Goal: Navigation & Orientation: Find specific page/section

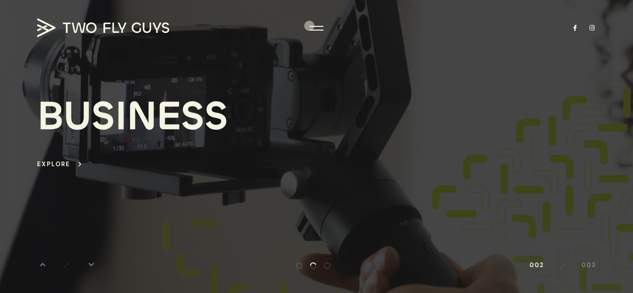
click at [309, 26] on div "B U S I N E S S Explore keyboard_arrow_right" at bounding box center [316, 132] width 559 height 227
click at [317, 25] on div at bounding box center [317, 28] width 14 height 9
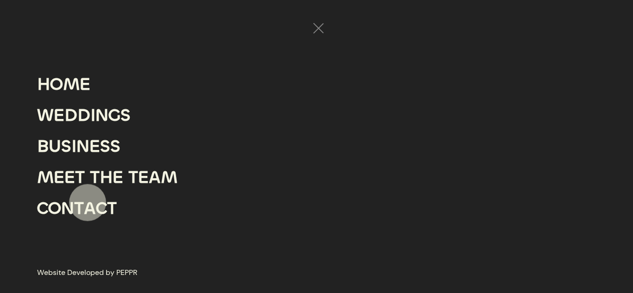
click at [88, 205] on div "A" at bounding box center [90, 208] width 12 height 31
click at [106, 174] on div "H" at bounding box center [106, 177] width 13 height 31
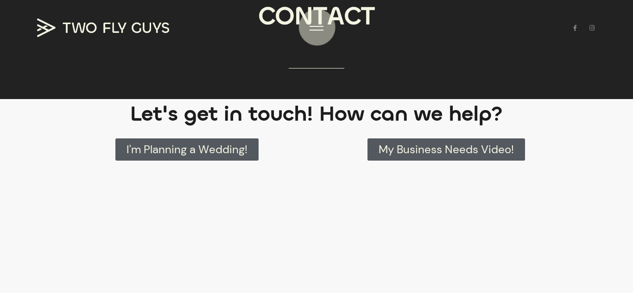
click at [317, 27] on div at bounding box center [317, 28] width 14 height 9
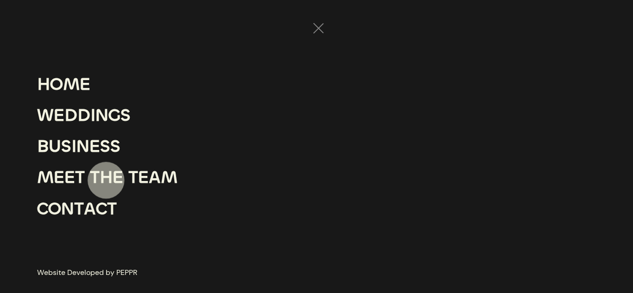
click at [106, 180] on div "H" at bounding box center [106, 177] width 13 height 31
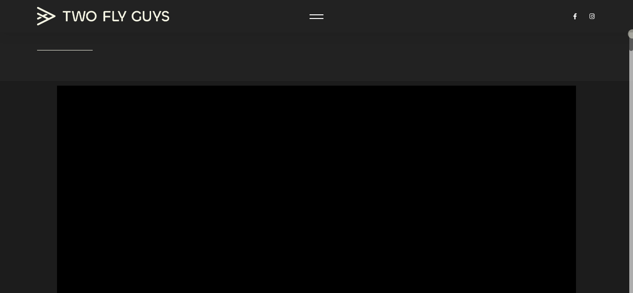
drag, startPoint x: 632, startPoint y: 19, endPoint x: 633, endPoint y: 35, distance: 15.3
click at [626, 35] on div at bounding box center [632, 33] width 4 height 36
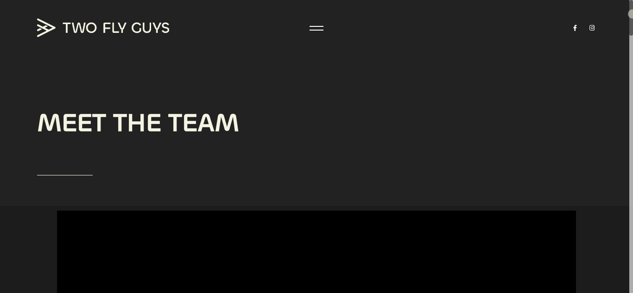
drag, startPoint x: 633, startPoint y: 45, endPoint x: 633, endPoint y: 13, distance: 32.5
click at [626, 13] on div at bounding box center [632, 18] width 4 height 36
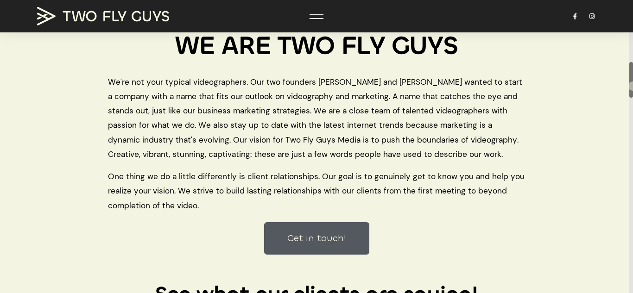
drag, startPoint x: 633, startPoint y: 29, endPoint x: 633, endPoint y: 86, distance: 57.5
click at [633, 86] on div at bounding box center [632, 80] width 4 height 36
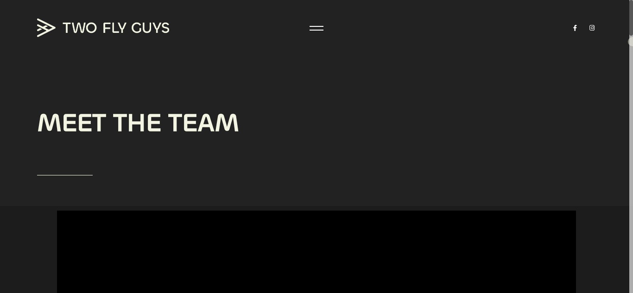
drag, startPoint x: 633, startPoint y: 76, endPoint x: 632, endPoint y: -14, distance: 90.4
click at [632, 0] on html "100 Loading arrow_back H O M E W E D D I N G S B U S I N E S S M E E T T H E T …" at bounding box center [316, 146] width 633 height 293
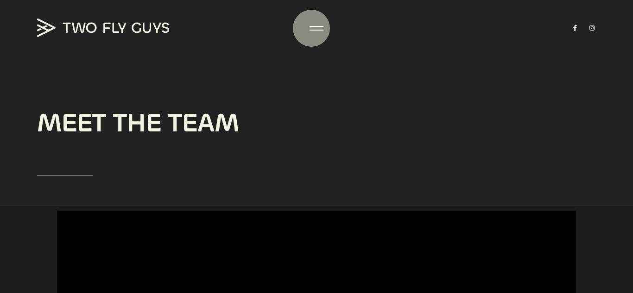
click at [312, 28] on div at bounding box center [317, 28] width 14 height 9
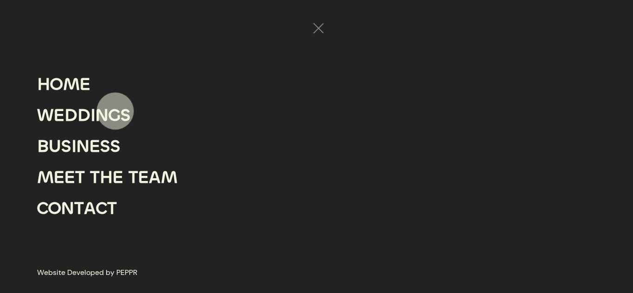
click at [112, 114] on div "G" at bounding box center [114, 115] width 12 height 31
